Goal: Information Seeking & Learning: Find specific fact

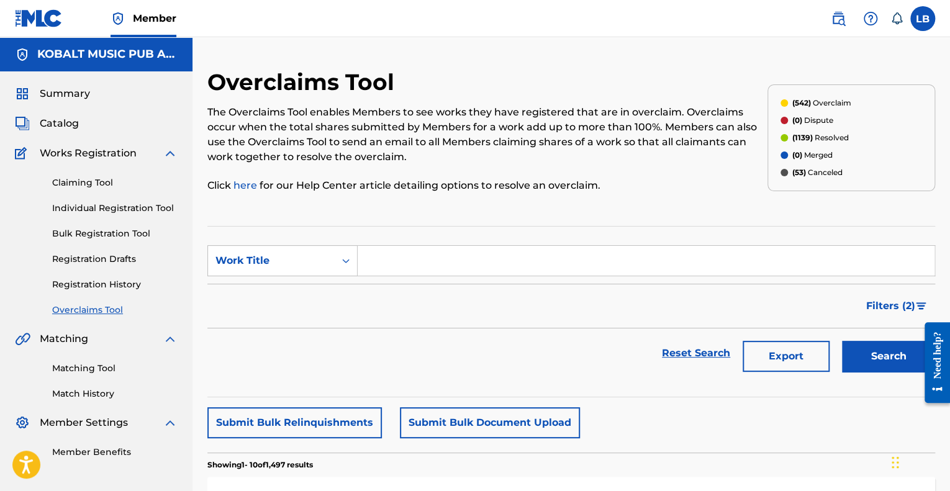
click at [98, 191] on div "Claiming Tool Individual Registration Tool Bulk Registration Tool Registration …" at bounding box center [96, 239] width 163 height 156
click at [99, 184] on link "Claiming Tool" at bounding box center [114, 182] width 125 height 13
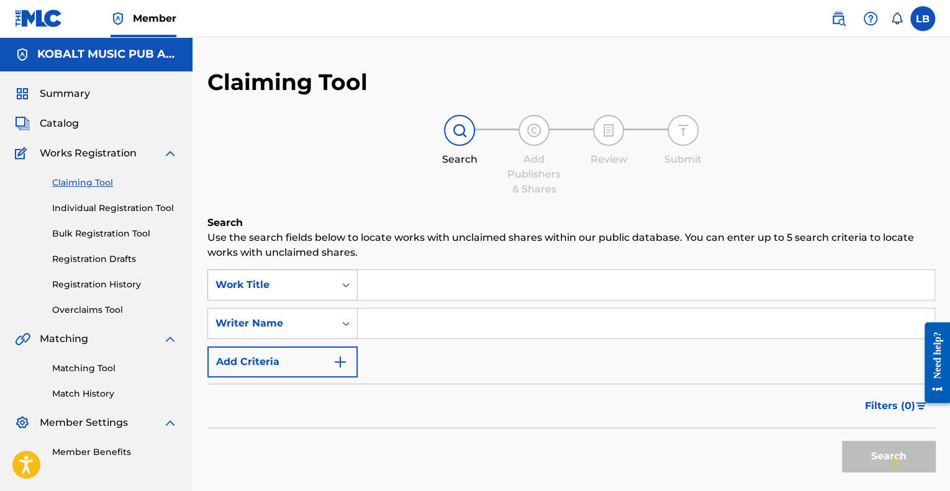
click at [261, 281] on div "Work Title" at bounding box center [271, 284] width 112 height 15
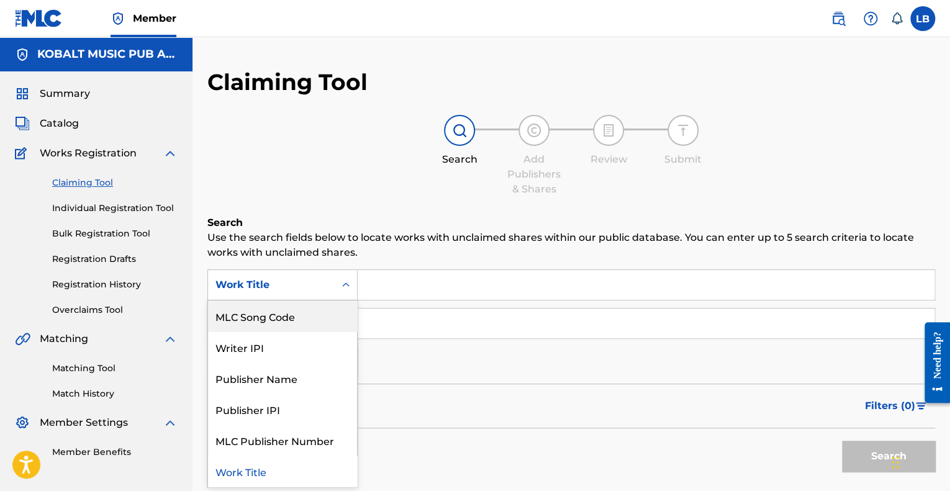
scroll to position [17, 0]
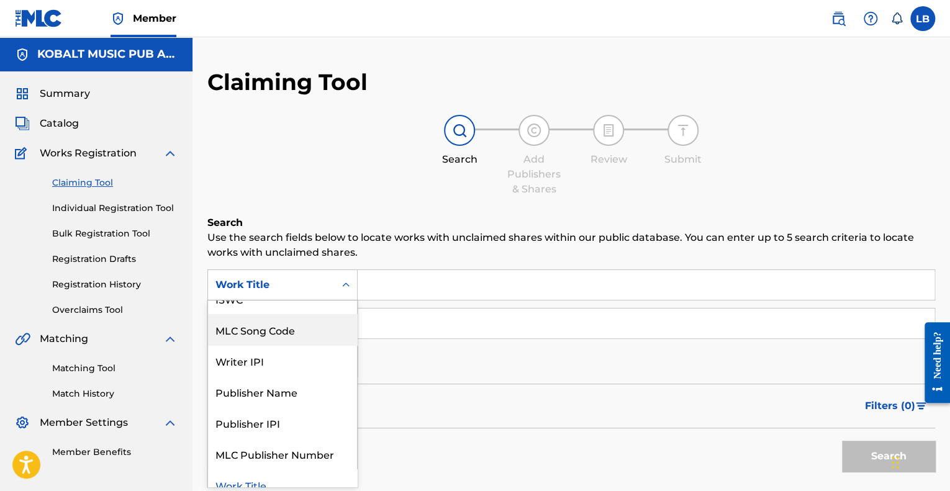
click at [477, 369] on div "SearchWithCriteriac1fcb288-7e8a-49d4-8b02-52e151799c38 7 results available. Use…" at bounding box center [571, 323] width 728 height 108
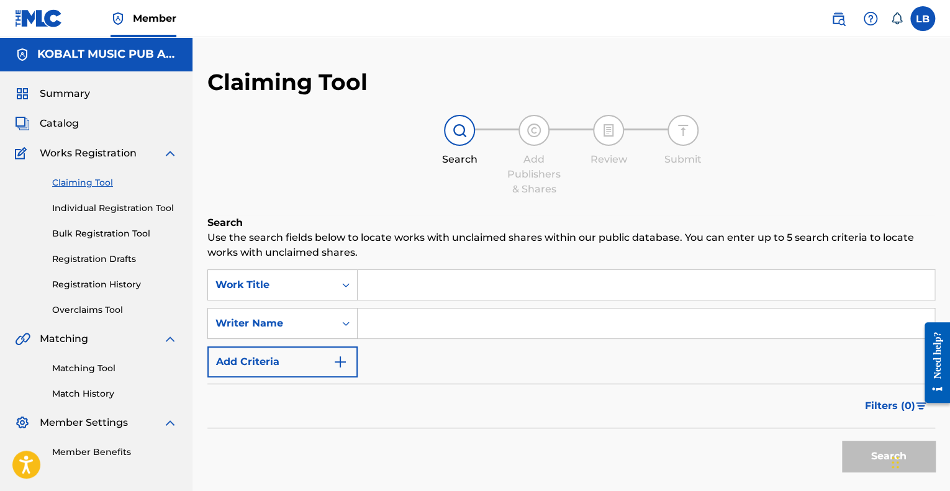
click at [119, 310] on link "Overclaims Tool" at bounding box center [114, 310] width 125 height 13
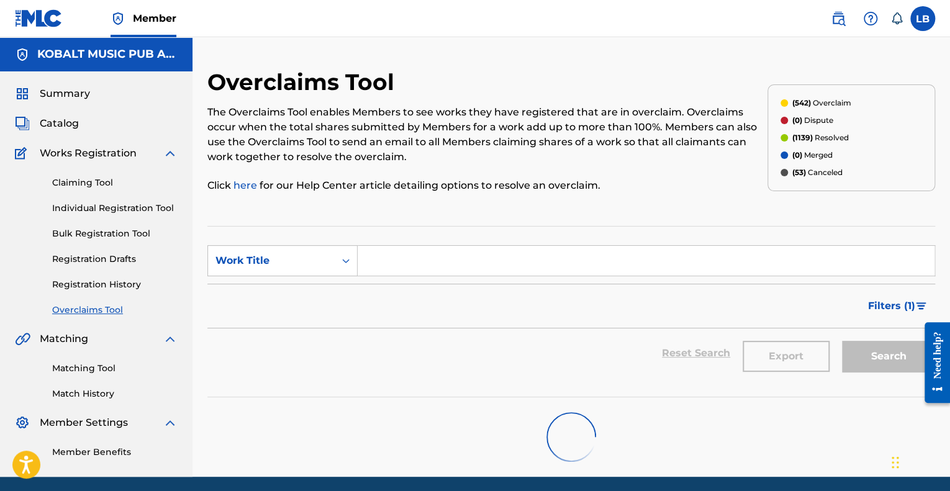
click at [98, 190] on div "Claiming Tool Individual Registration Tool Bulk Registration Tool Registration …" at bounding box center [96, 239] width 163 height 156
click at [98, 188] on link "Claiming Tool" at bounding box center [114, 182] width 125 height 13
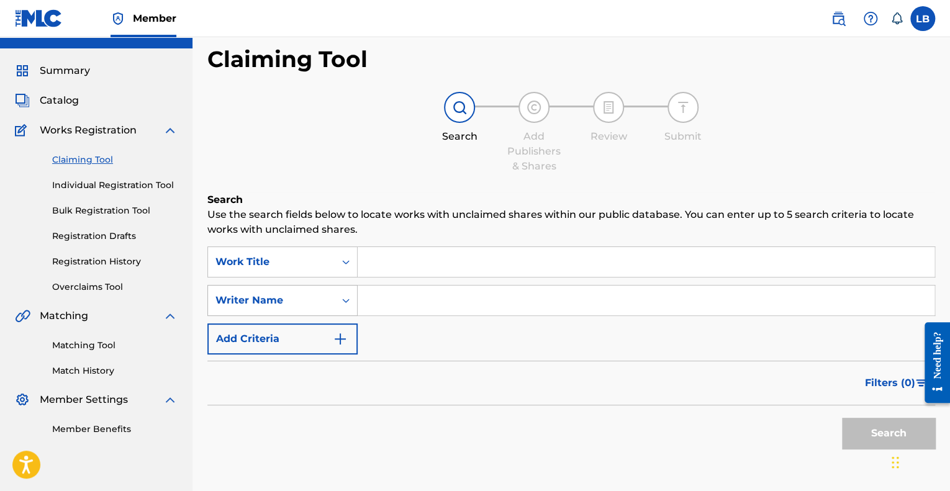
click at [300, 316] on div "Writer Name" at bounding box center [282, 300] width 150 height 31
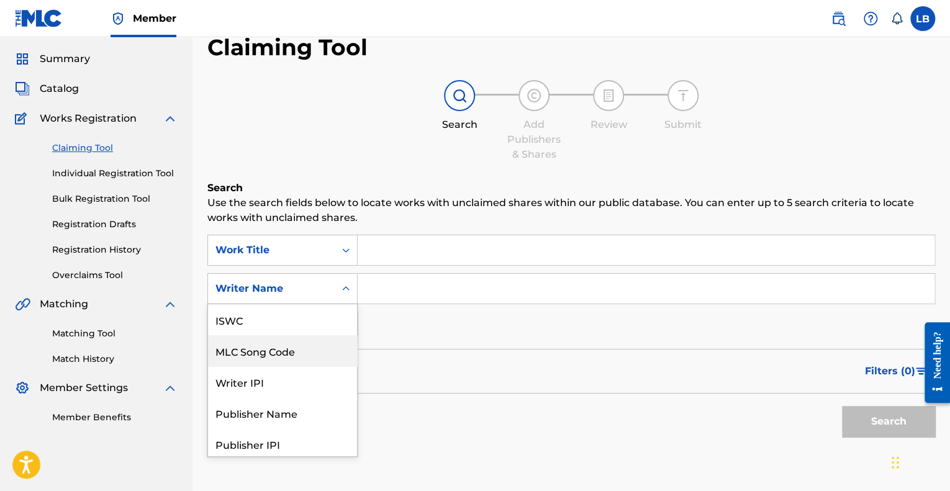
scroll to position [31, 0]
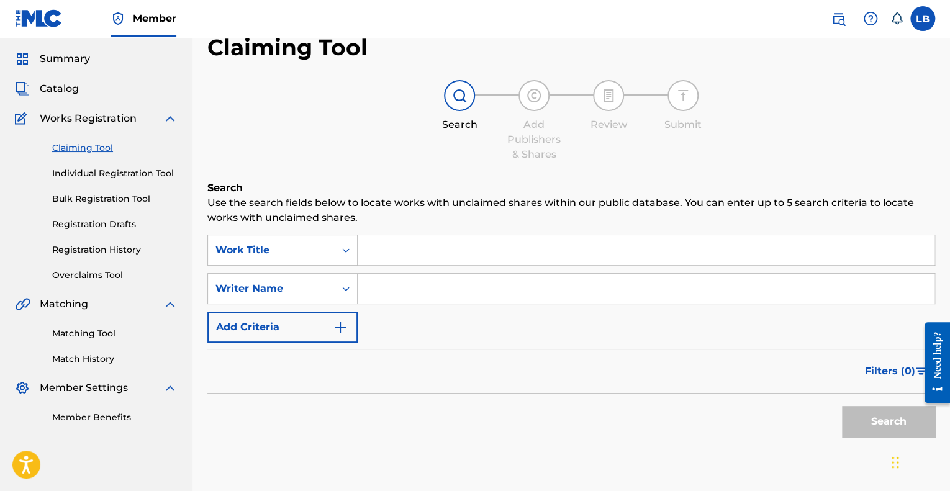
click at [304, 288] on div "Writer Name" at bounding box center [271, 288] width 112 height 15
click at [96, 271] on link "Overclaims Tool" at bounding box center [114, 275] width 125 height 13
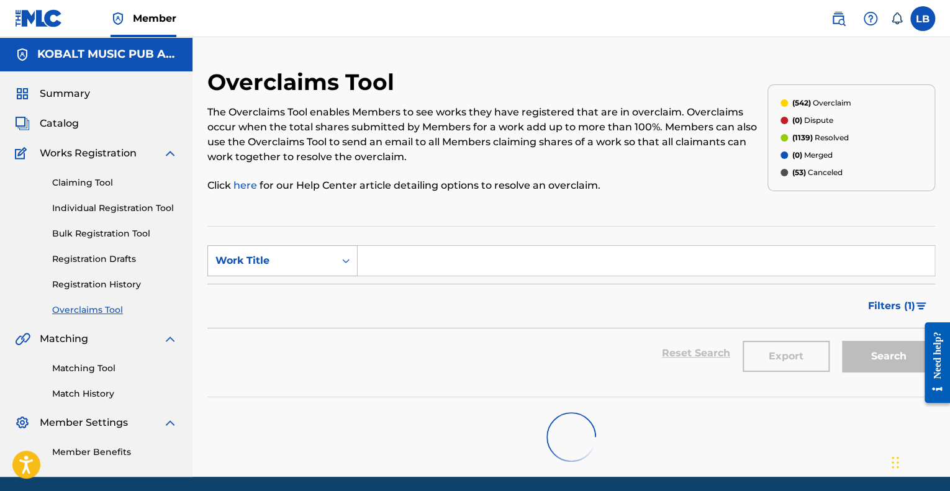
click at [253, 252] on div "Work Title" at bounding box center [271, 261] width 127 height 24
click at [487, 228] on section "SearchWithCriteria5b62b3f9-1243-4ee4-b707-6b2ded8f0d24 3 results available. Use…" at bounding box center [571, 311] width 728 height 171
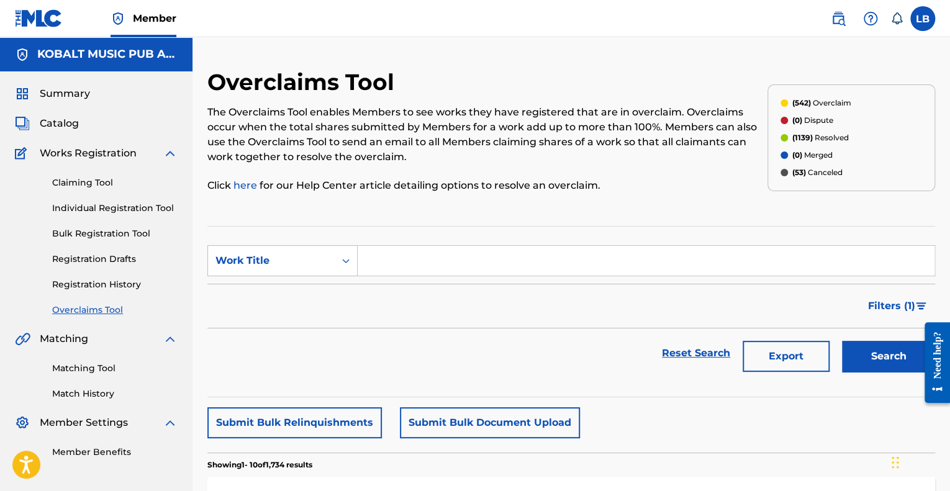
click at [800, 102] on span "(542)" at bounding box center [800, 102] width 19 height 9
click at [276, 265] on div "Work Title" at bounding box center [271, 260] width 112 height 15
click at [285, 298] on div "MLC Song Code" at bounding box center [282, 291] width 149 height 31
click at [882, 310] on span "Filters ( 1 )" at bounding box center [891, 306] width 47 height 15
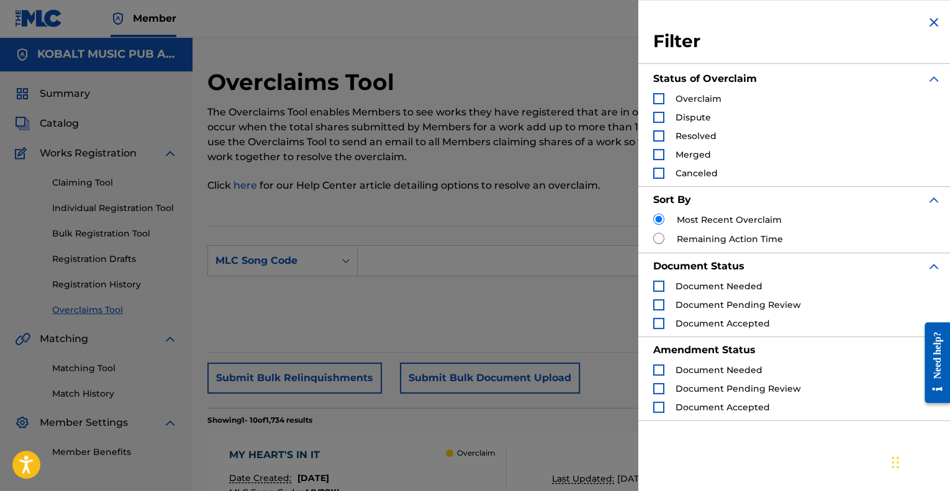
click at [656, 100] on div "Search Form" at bounding box center [658, 98] width 11 height 11
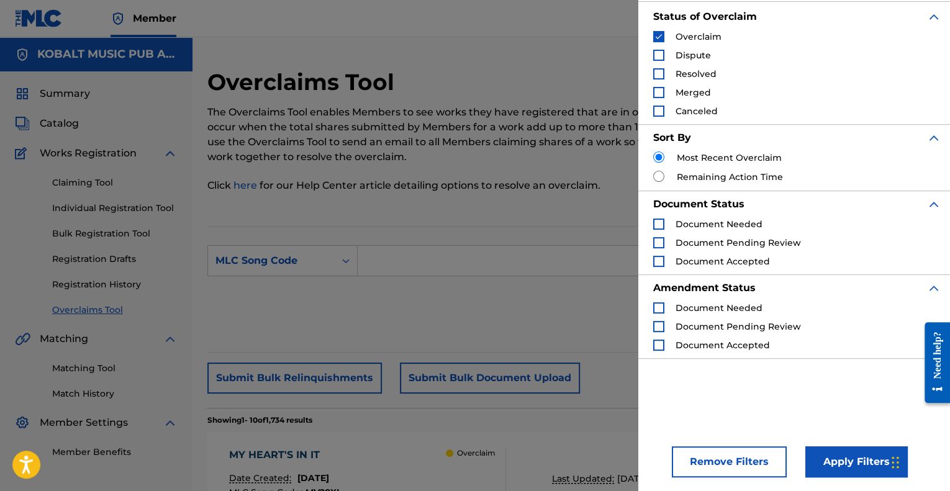
click at [849, 467] on button "Apply Filters" at bounding box center [856, 461] width 102 height 31
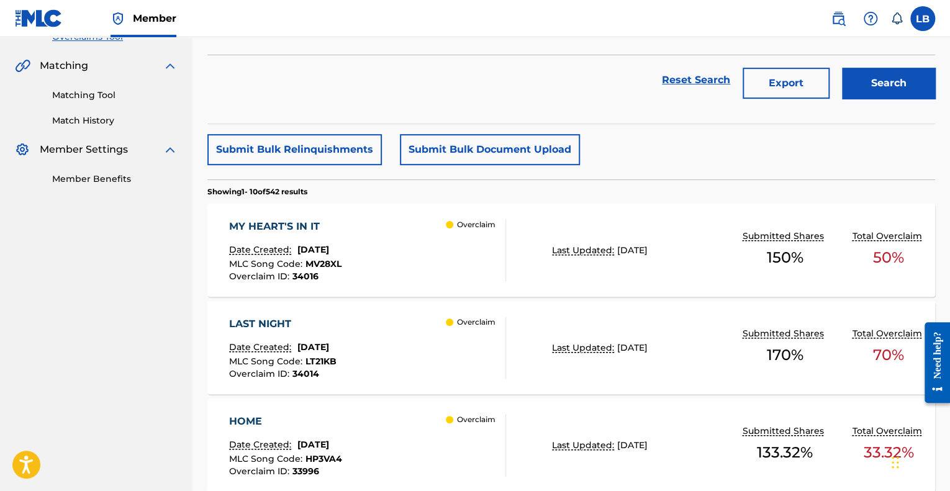
scroll to position [0, 0]
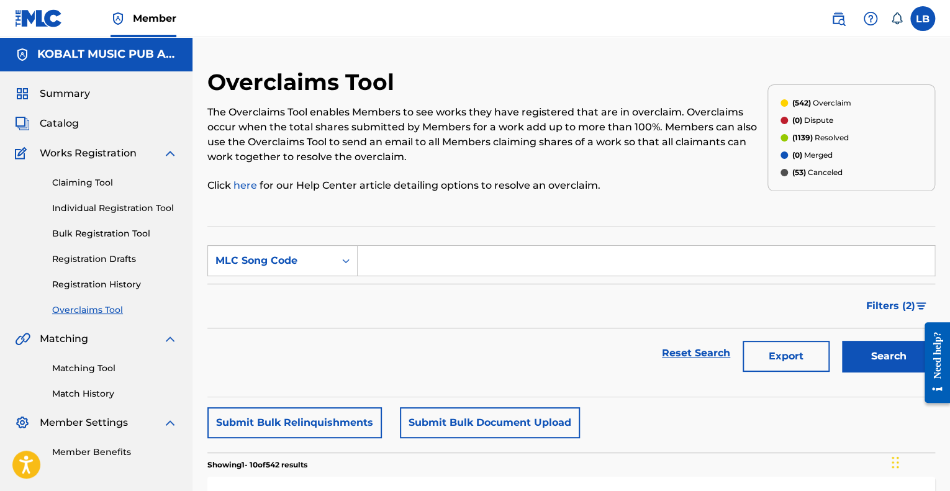
click at [896, 309] on span "Filters ( 2 )" at bounding box center [890, 306] width 49 height 15
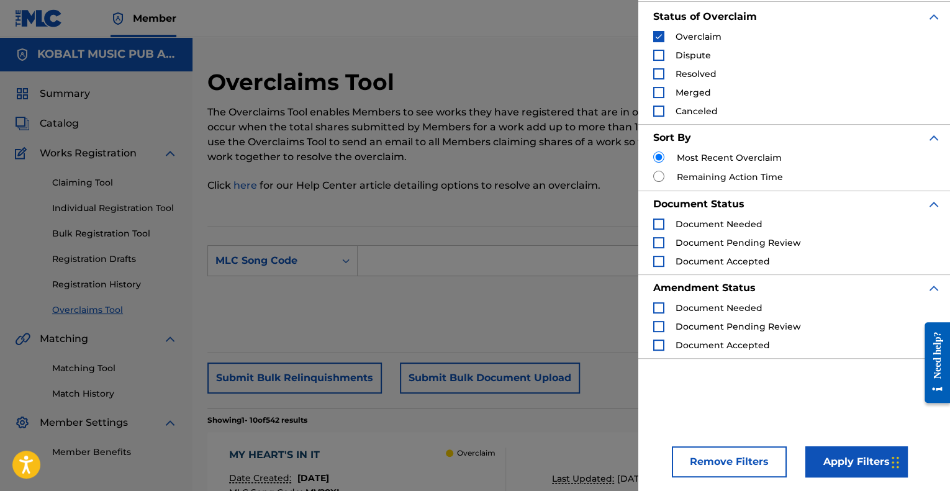
click at [568, 302] on div "Reset Search Export Search" at bounding box center [571, 309] width 728 height 50
click at [752, 456] on button "Remove Filters" at bounding box center [729, 461] width 115 height 31
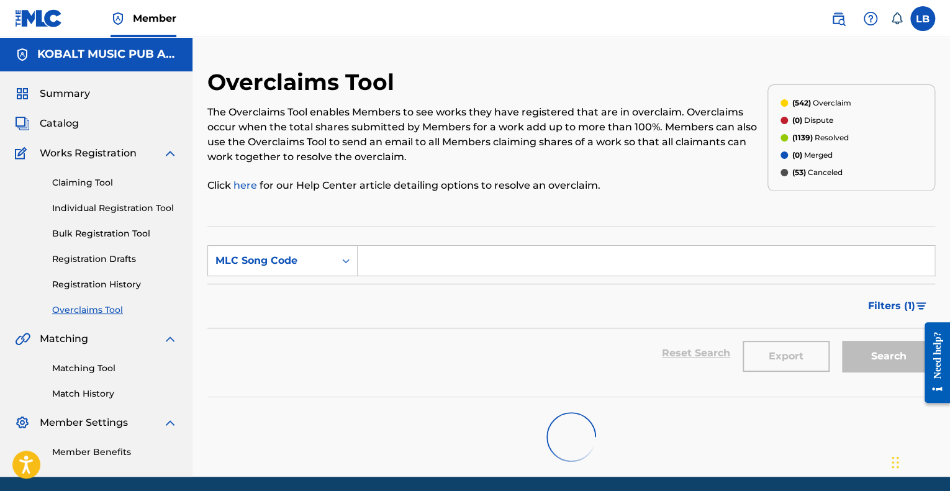
click at [765, 252] on input "Search Form" at bounding box center [646, 261] width 577 height 30
click at [886, 302] on span "Filters ( 1 )" at bounding box center [891, 306] width 47 height 15
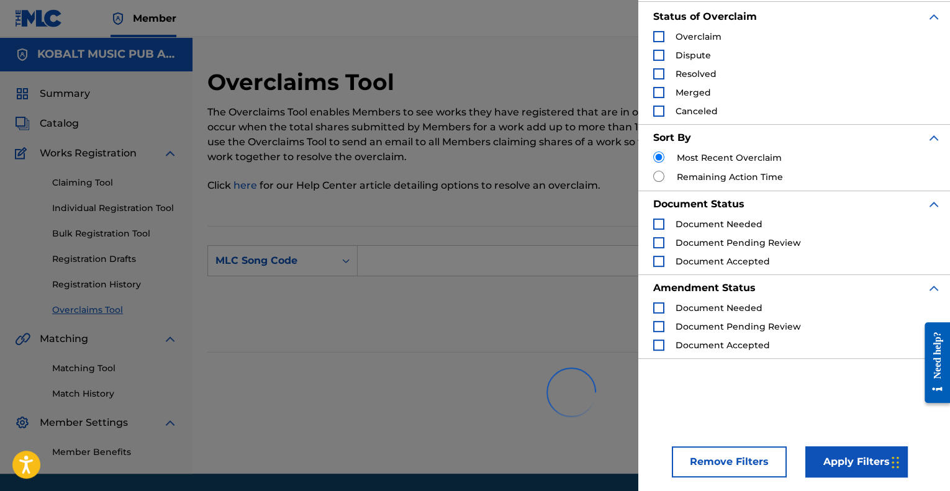
click at [653, 110] on div "Search Form" at bounding box center [658, 111] width 11 height 11
click at [824, 449] on button "Apply Filters" at bounding box center [856, 461] width 102 height 31
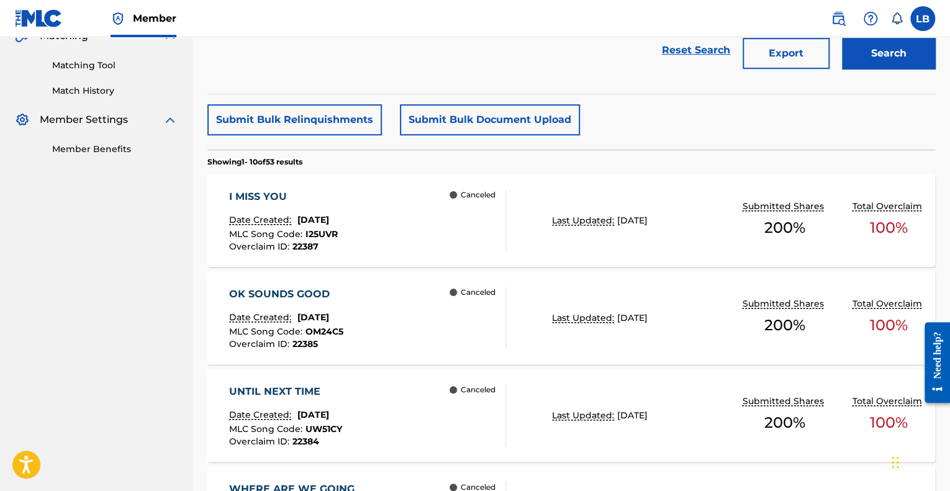
scroll to position [304, 0]
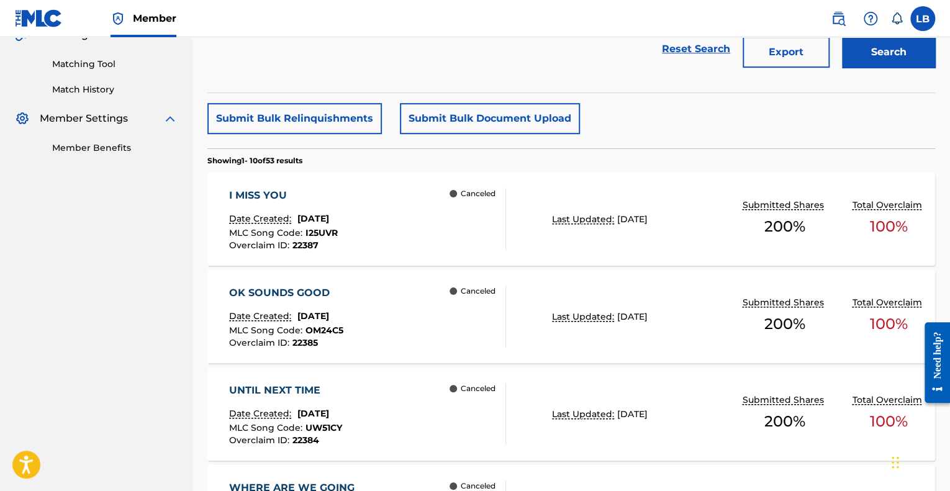
click at [402, 337] on div "OK SOUNDS GOOD Date Created: [DATE] MLC Song Code : OM24C5 Overclaim ID : 22385…" at bounding box center [367, 317] width 276 height 62
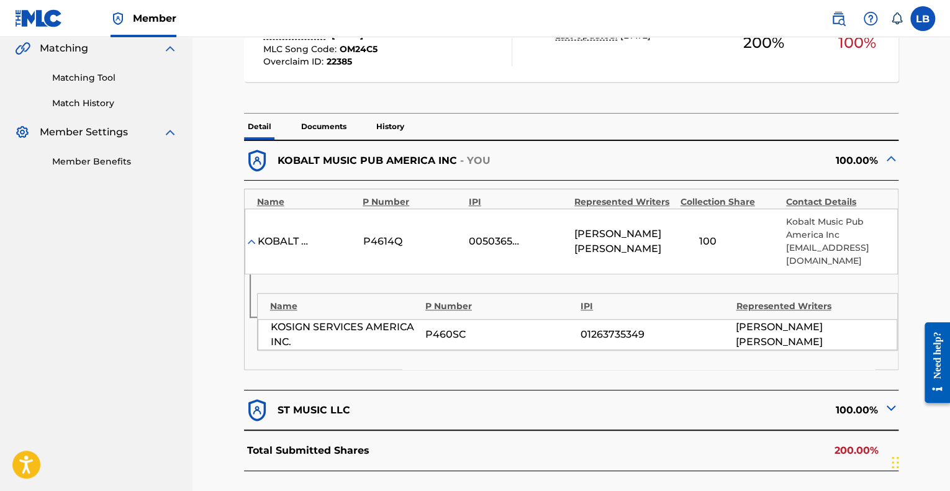
scroll to position [372, 0]
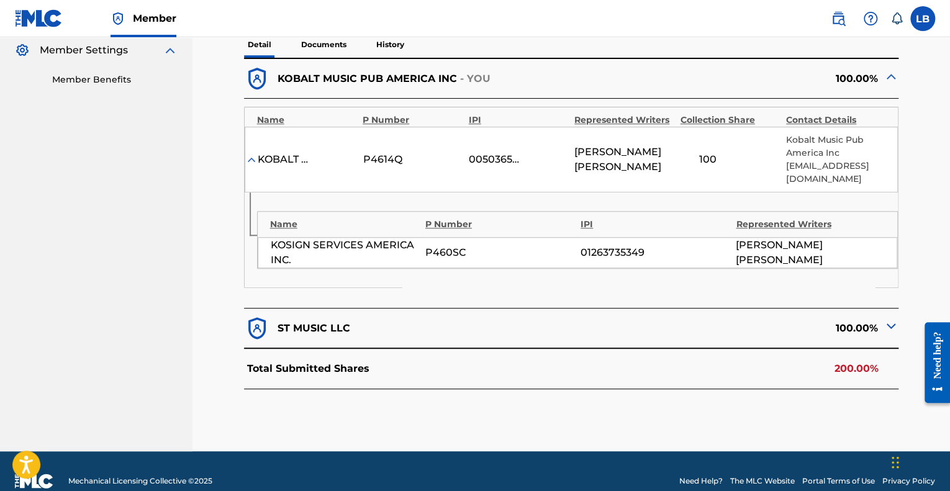
click at [894, 325] on img at bounding box center [890, 325] width 15 height 15
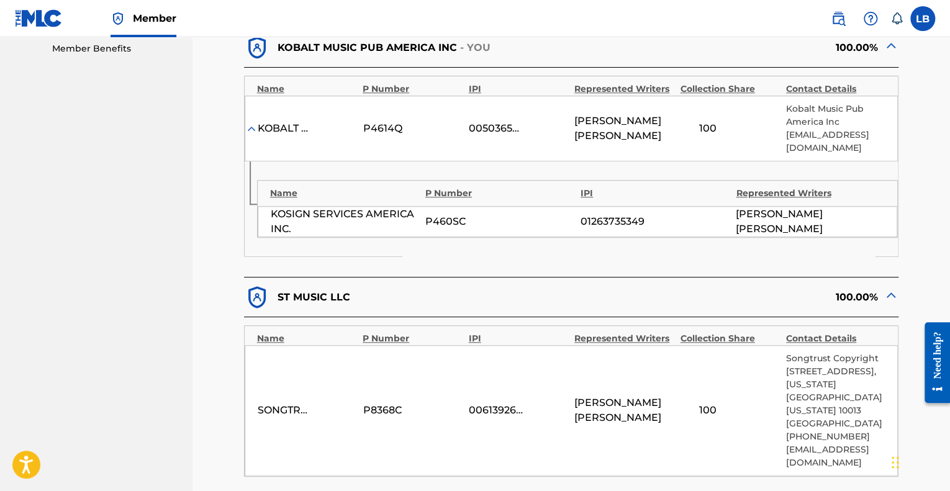
scroll to position [423, 0]
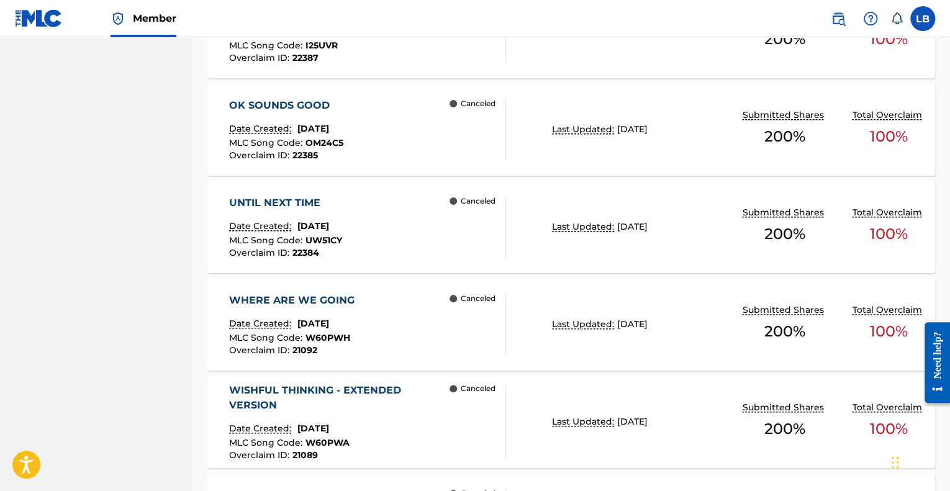
scroll to position [494, 0]
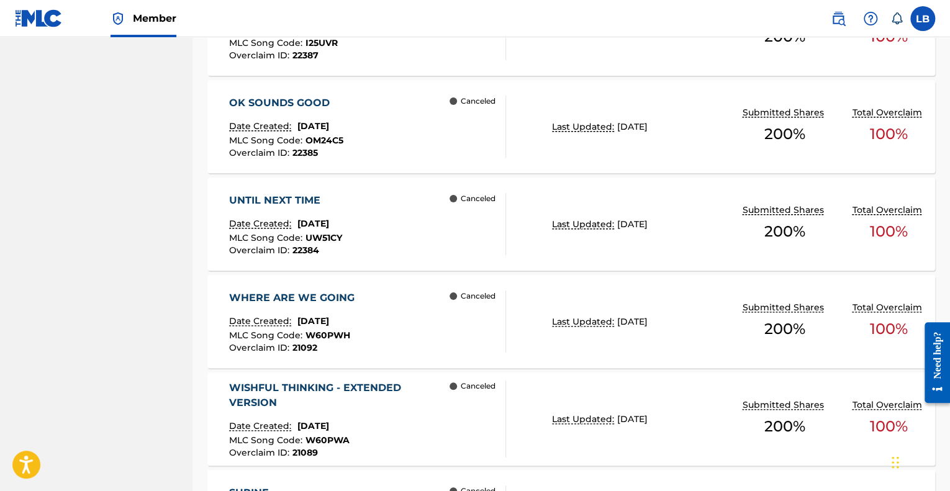
click at [437, 335] on div "WHERE ARE WE GOING Date Created: [DATE] MLC Song Code : W60PWH Overclaim ID : 2…" at bounding box center [367, 322] width 276 height 62
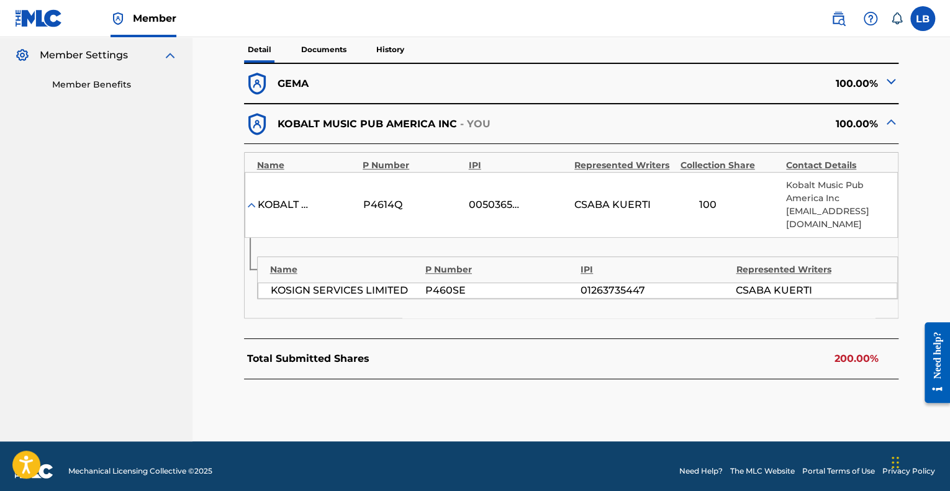
scroll to position [248, 0]
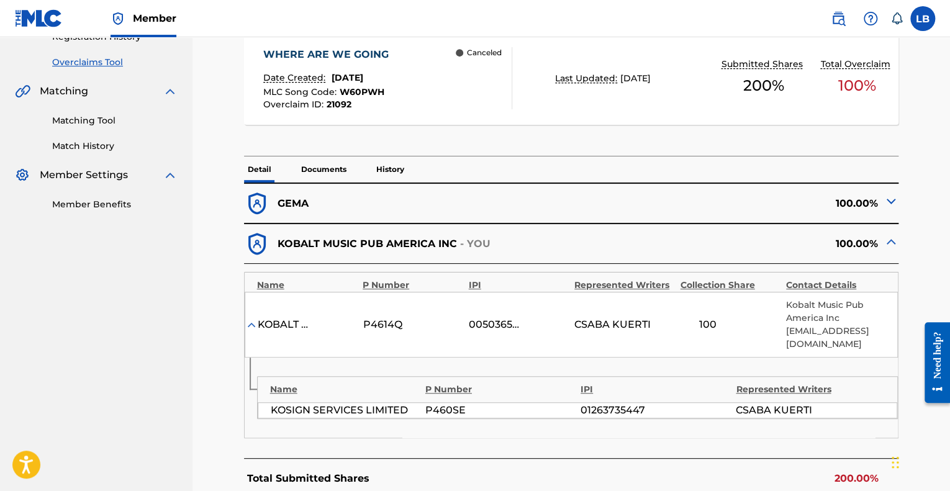
click at [892, 200] on img at bounding box center [890, 201] width 15 height 15
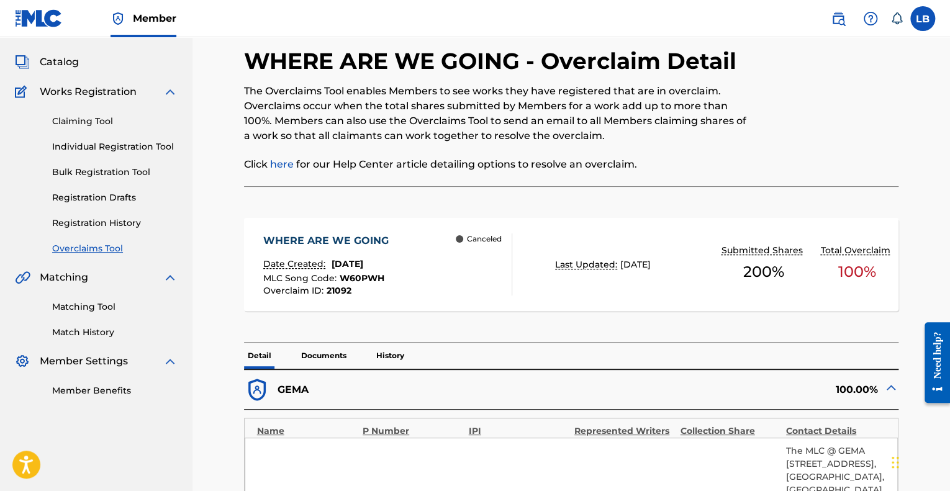
scroll to position [47, 0]
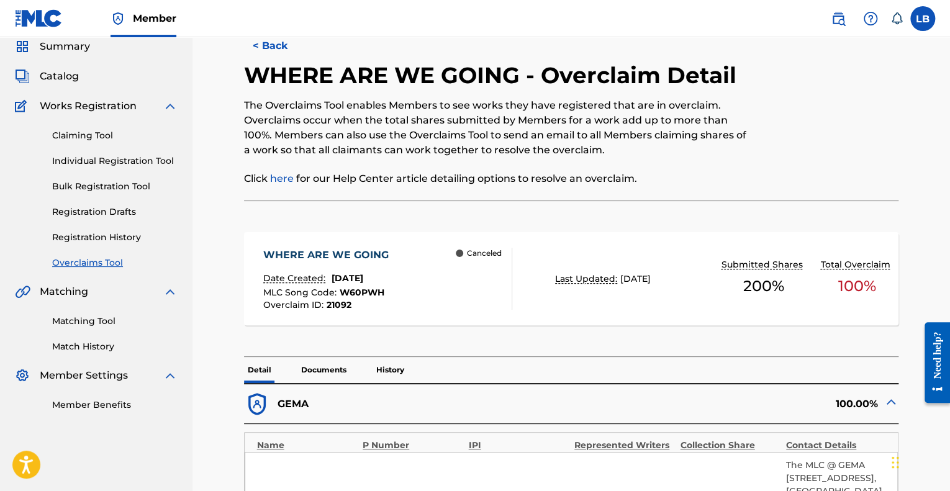
click at [340, 307] on span "21092" at bounding box center [339, 304] width 25 height 11
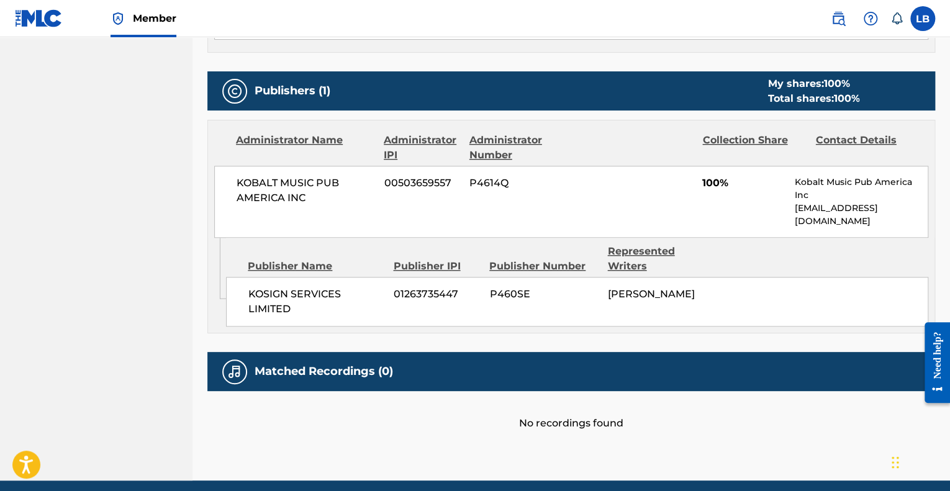
scroll to position [510, 0]
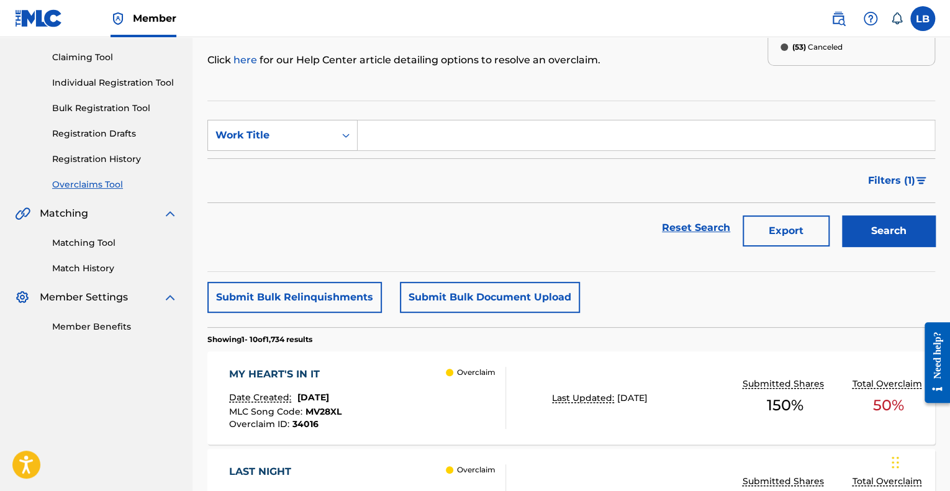
scroll to position [124, 0]
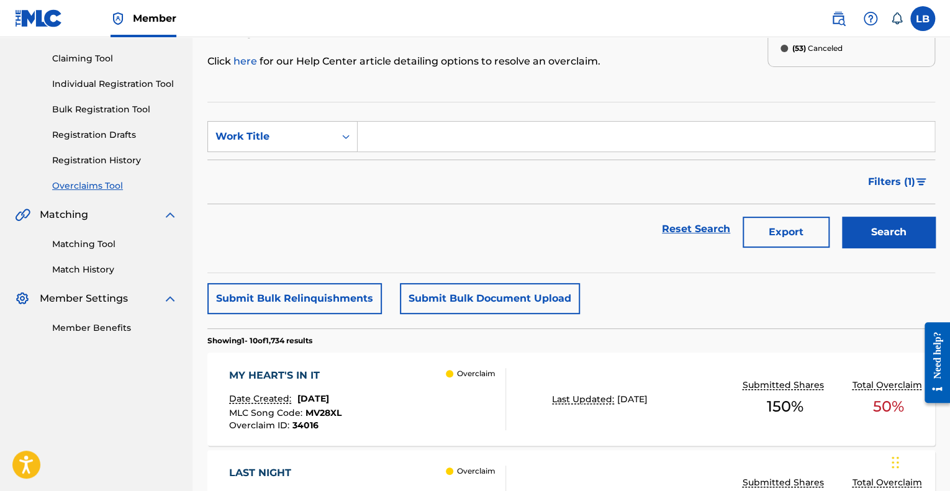
click at [877, 174] on span "Filters ( 1 )" at bounding box center [891, 181] width 47 height 15
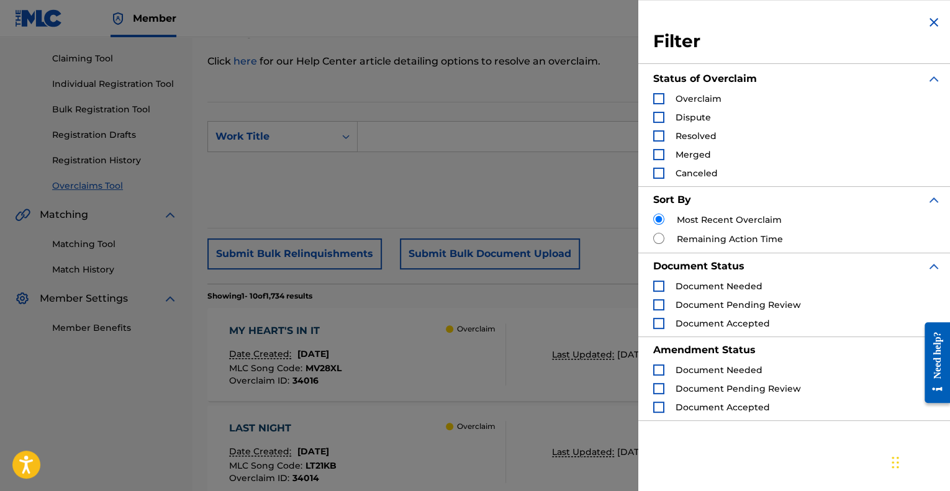
click at [664, 173] on div "Canceled" at bounding box center [685, 173] width 65 height 12
click at [656, 169] on div "Search Form" at bounding box center [658, 173] width 11 height 11
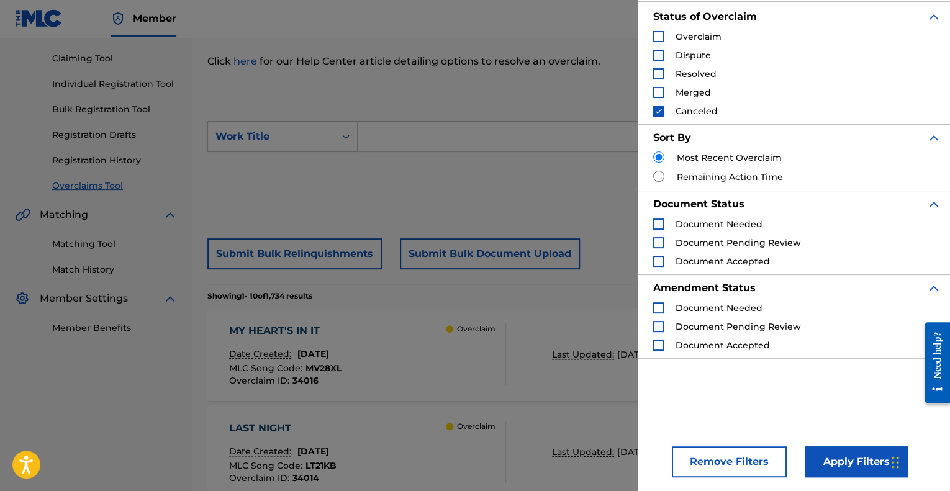
click at [823, 444] on div "Apply Filters" at bounding box center [838, 458] width 102 height 37
click at [827, 454] on button "Apply Filters" at bounding box center [856, 461] width 102 height 31
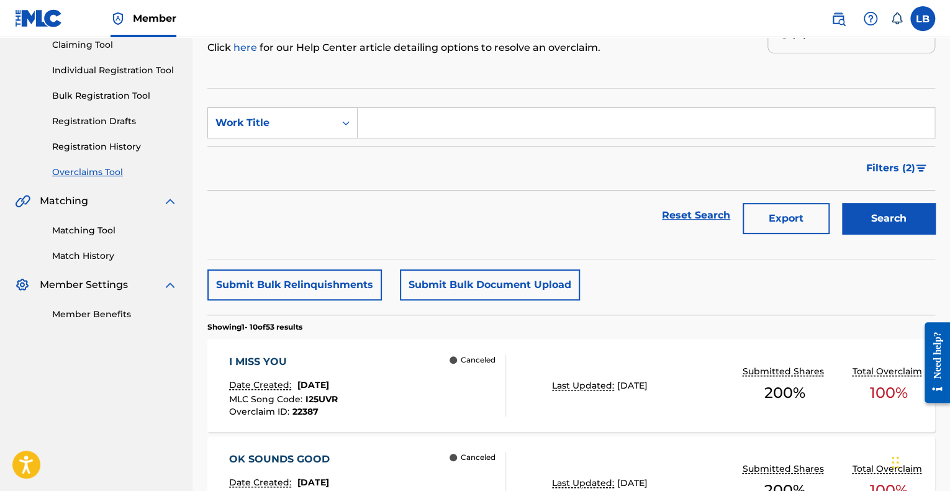
scroll to position [147, 0]
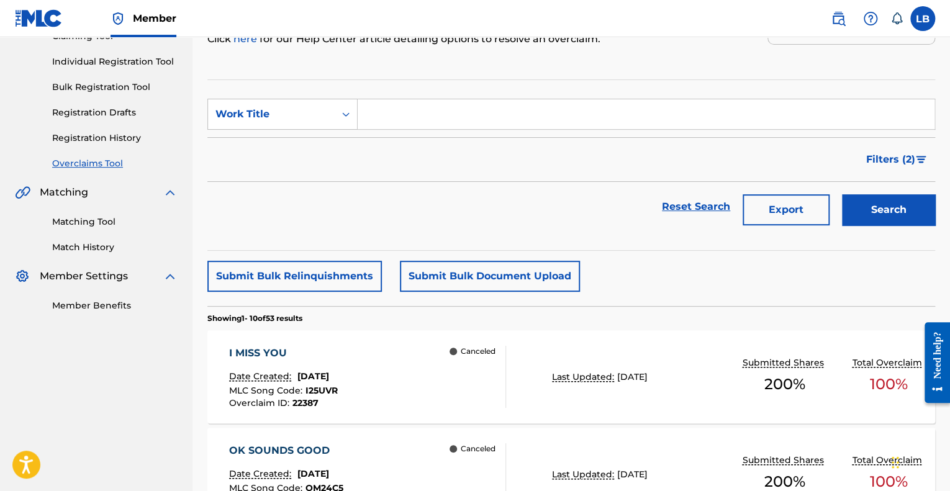
click at [267, 362] on div "I MISS YOU Date Created: [DATE] MLC Song Code : I25UVR Overclaim ID : 22387" at bounding box center [283, 377] width 109 height 62
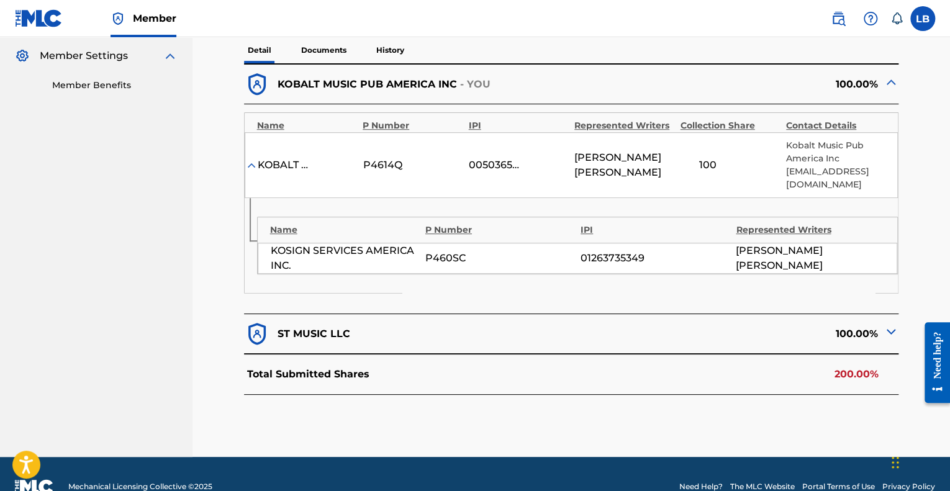
scroll to position [368, 0]
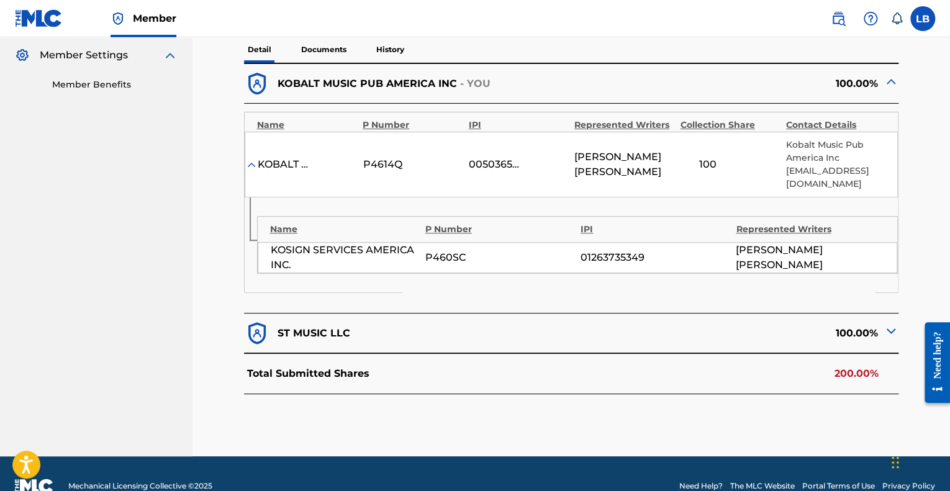
click at [890, 337] on div at bounding box center [890, 332] width 15 height 19
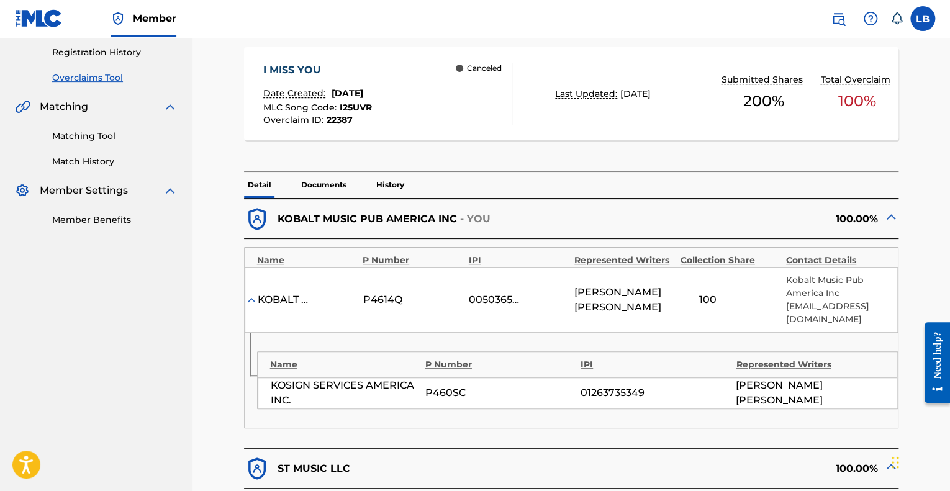
scroll to position [231, 0]
click at [306, 56] on div "I MISS YOU Date Created: [DATE] MLC Song Code : I25UVR Overclaim ID : 22387 Can…" at bounding box center [571, 94] width 655 height 93
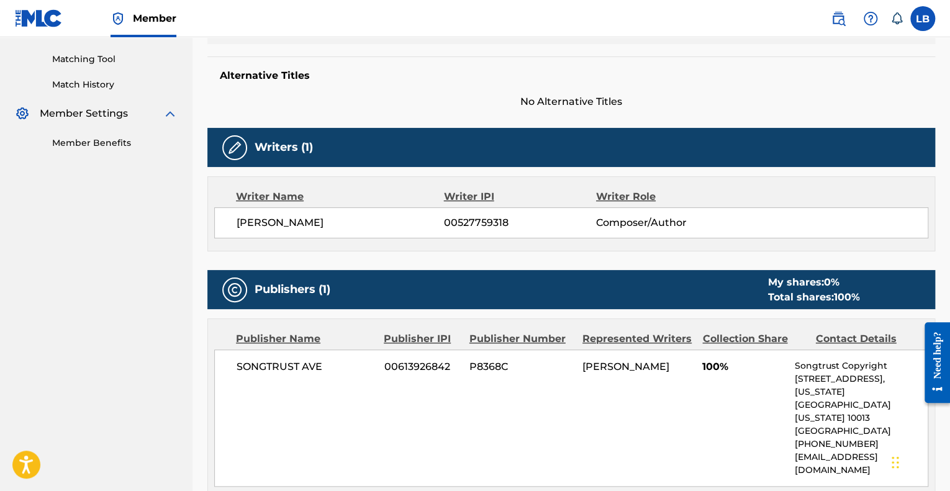
scroll to position [310, 0]
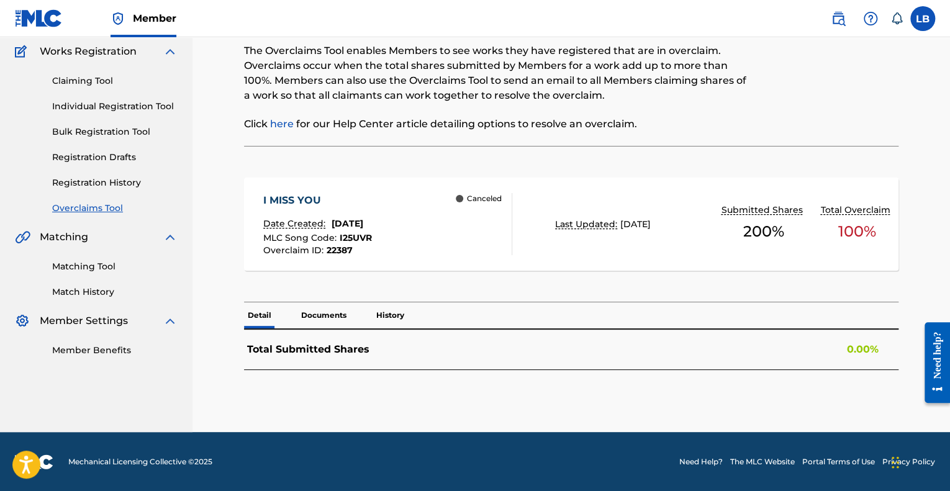
scroll to position [134, 0]
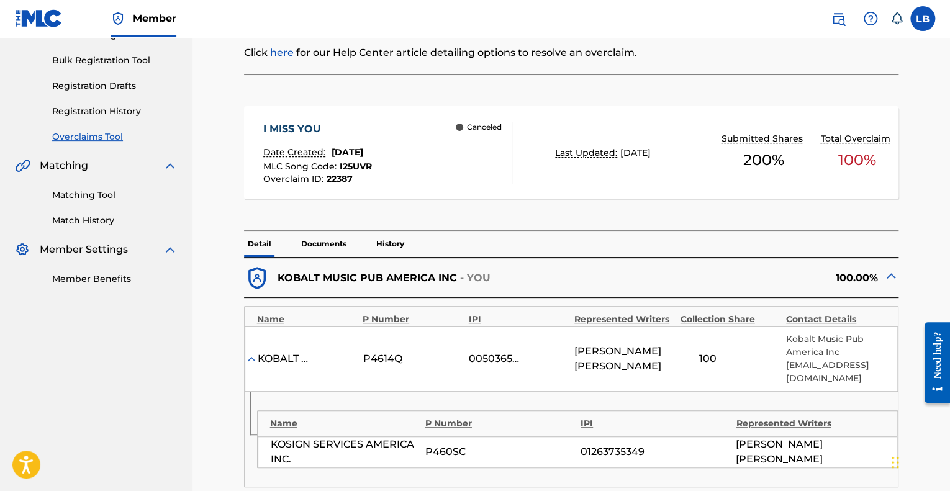
click at [325, 236] on p "Documents" at bounding box center [323, 244] width 53 height 26
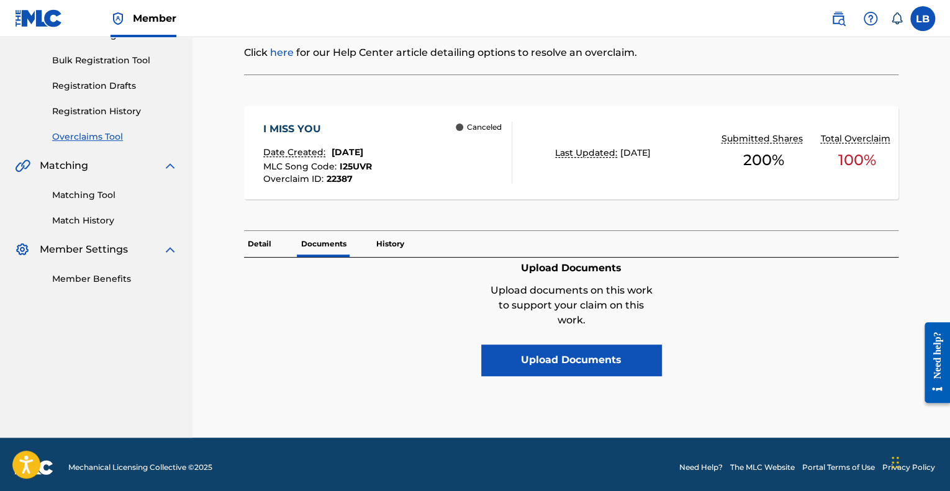
click at [391, 233] on p "History" at bounding box center [389, 244] width 35 height 26
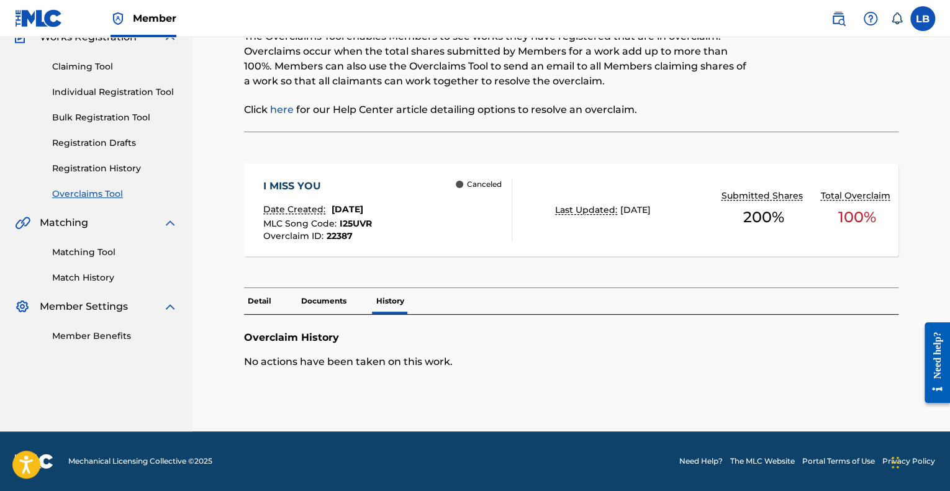
scroll to position [115, 0]
click at [266, 298] on p "Detail" at bounding box center [259, 302] width 31 height 26
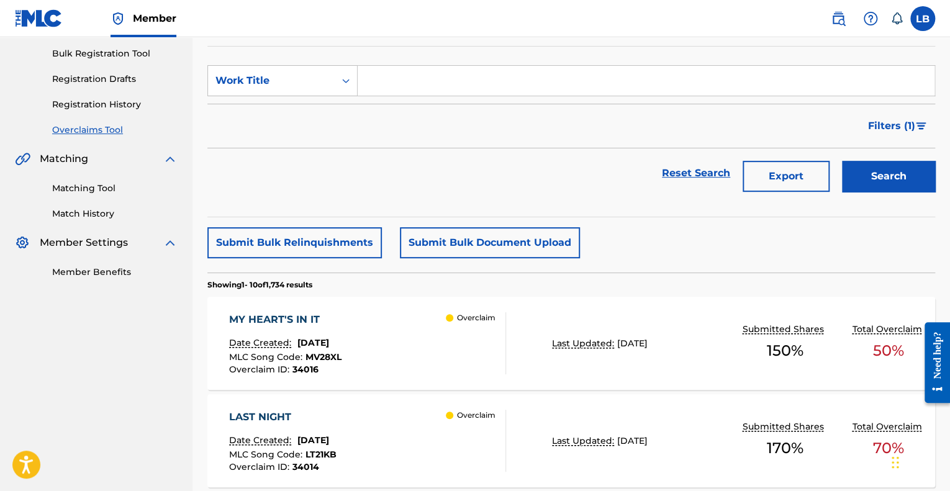
scroll to position [159, 0]
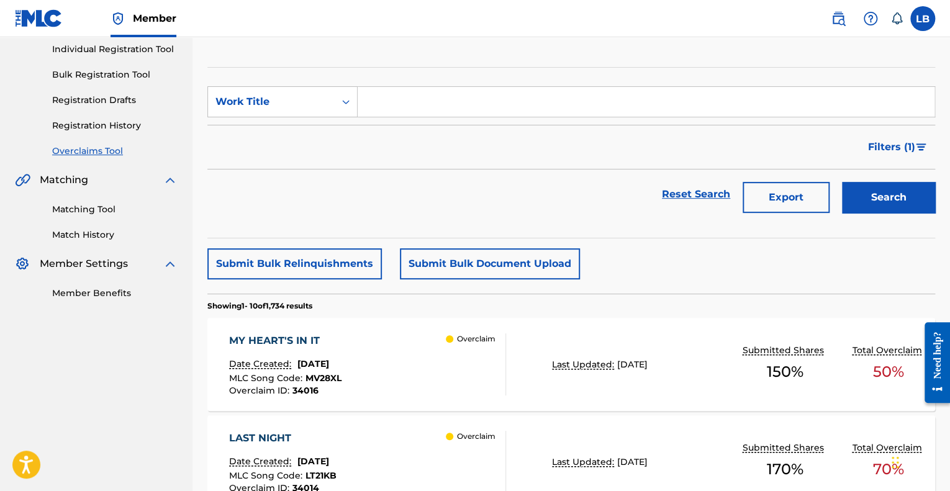
click at [916, 151] on button "Filters ( 1 )" at bounding box center [897, 147] width 74 height 31
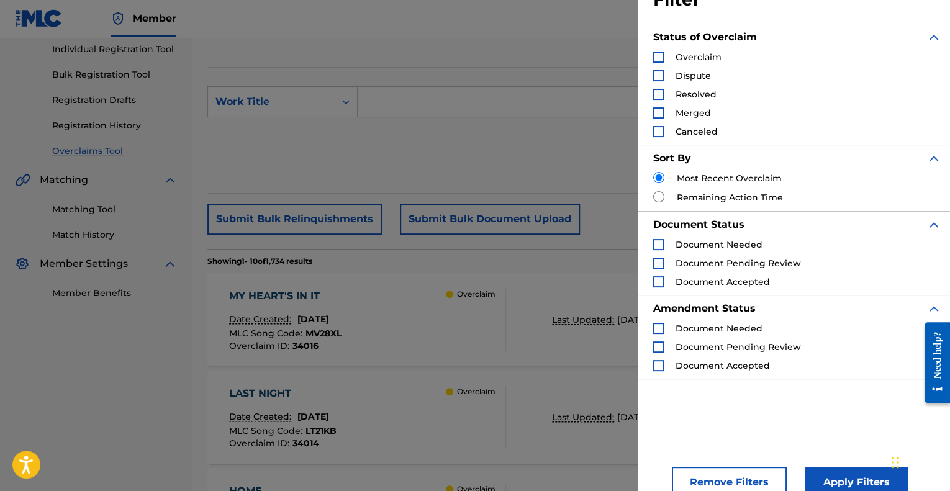
scroll to position [42, 0]
click at [659, 133] on div "Search Form" at bounding box center [658, 130] width 11 height 11
click at [835, 486] on button "Apply Filters" at bounding box center [856, 481] width 102 height 31
